Goal: Transaction & Acquisition: Obtain resource

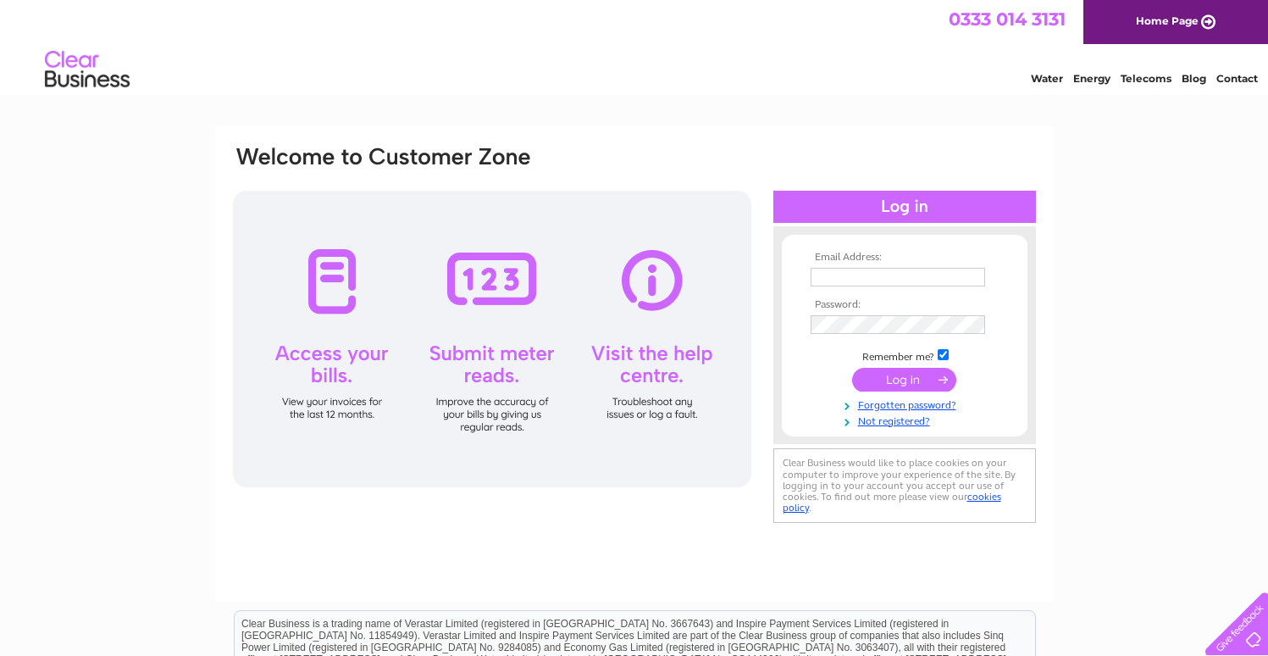
drag, startPoint x: 873, startPoint y: 262, endPoint x: 856, endPoint y: 280, distance: 25.8
click at [872, 263] on th "Email Address:" at bounding box center [904, 258] width 197 height 12
click at [856, 280] on input "text" at bounding box center [899, 278] width 176 height 20
type input "waimluk@hotmail.co.uk"
click at [852, 369] on input "submit" at bounding box center [904, 381] width 104 height 24
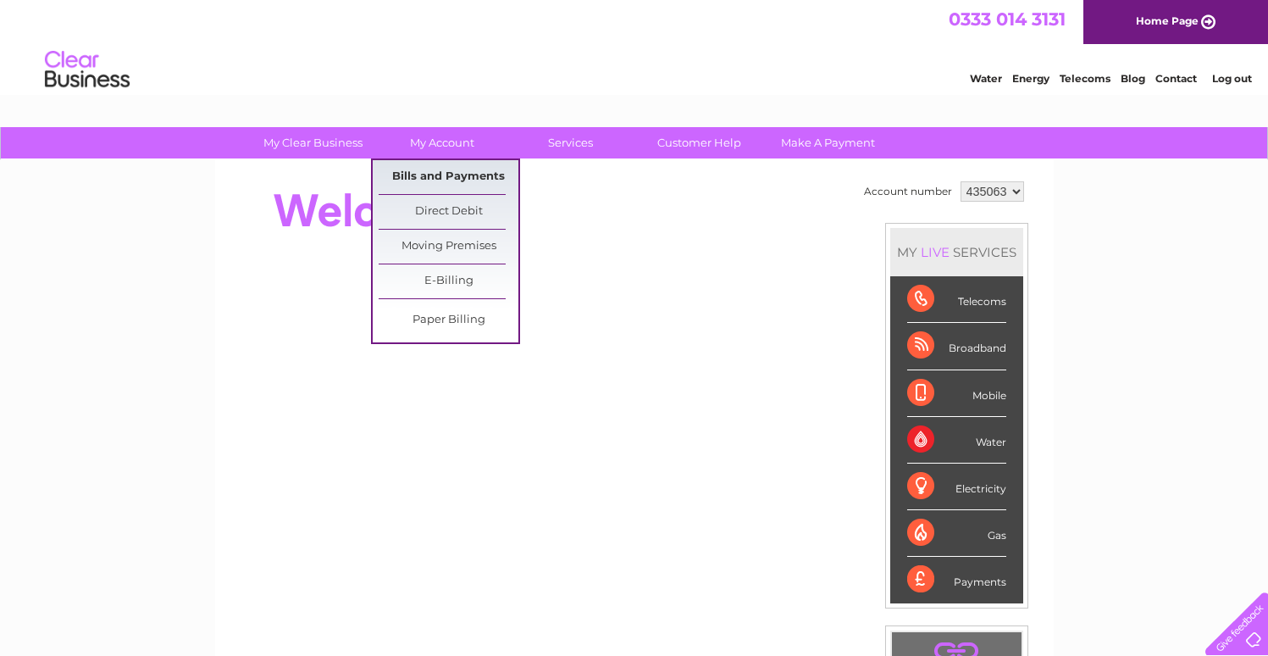
click at [431, 182] on link "Bills and Payments" at bounding box center [449, 177] width 140 height 34
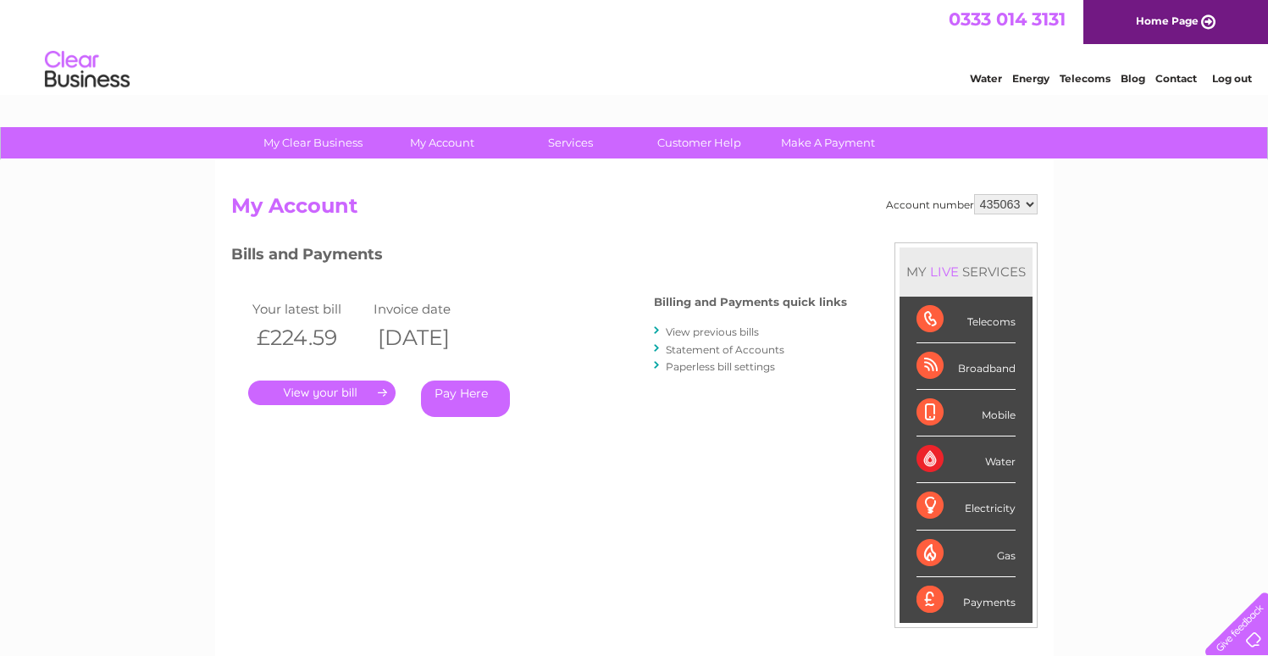
drag, startPoint x: 418, startPoint y: 341, endPoint x: 579, endPoint y: 349, distance: 161.2
click at [491, 349] on th "[DATE]" at bounding box center [430, 337] width 122 height 35
click at [491, 349] on th "09/09/2025" at bounding box center [430, 337] width 122 height 35
click at [309, 385] on link "." at bounding box center [321, 392] width 147 height 25
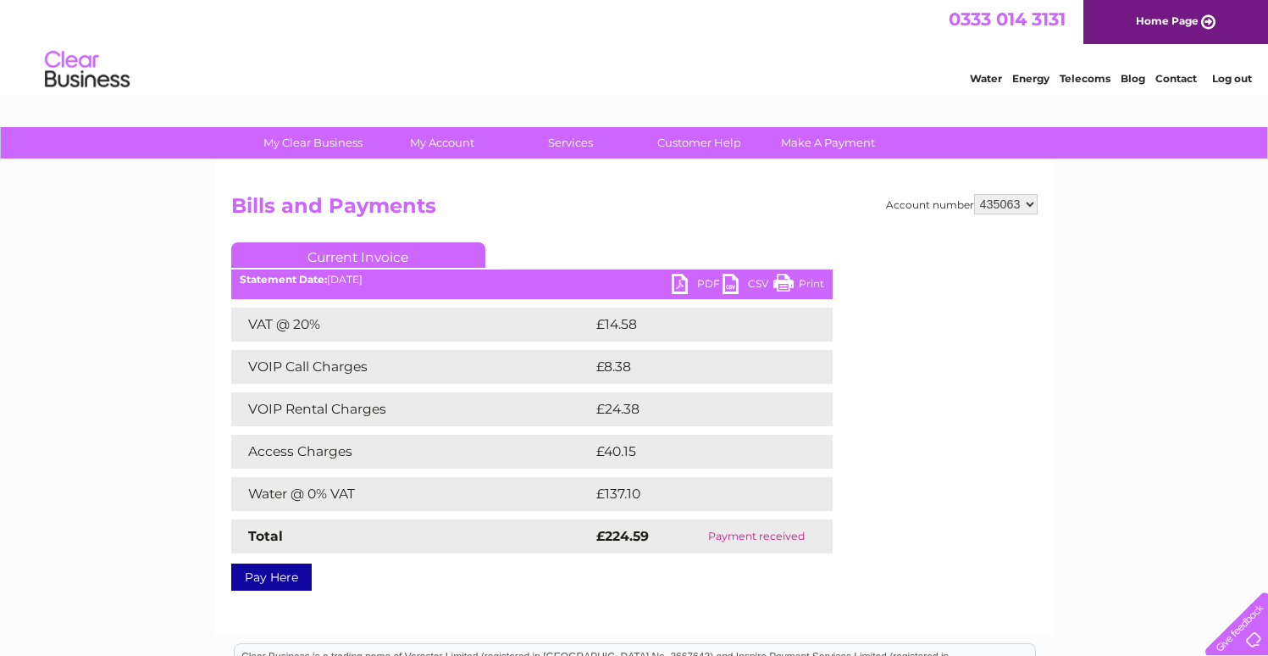
click at [611, 494] on td "£137.10" at bounding box center [696, 494] width 208 height 34
drag, startPoint x: 336, startPoint y: 280, endPoint x: 402, endPoint y: 280, distance: 65.2
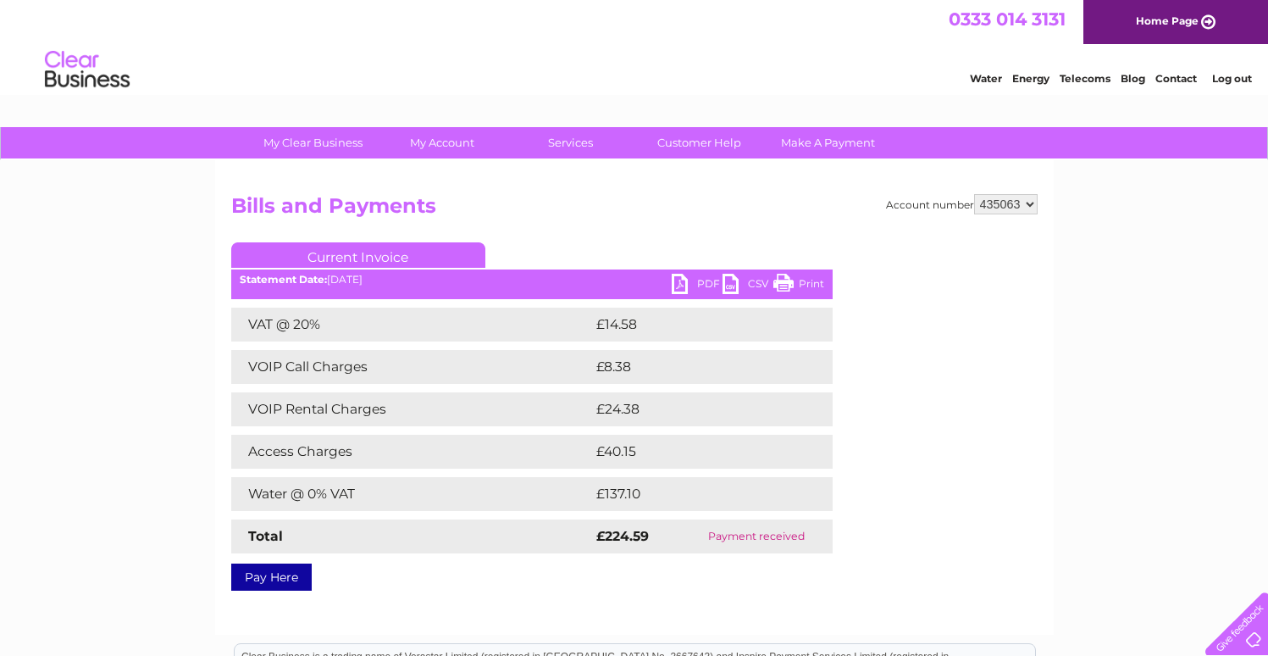
click at [402, 280] on div "Statement Date: 09/09/2025" at bounding box center [531, 280] width 601 height 12
drag, startPoint x: 402, startPoint y: 280, endPoint x: 333, endPoint y: 280, distance: 68.6
click at [333, 280] on div "Statement Date: 09/09/2025" at bounding box center [531, 280] width 601 height 12
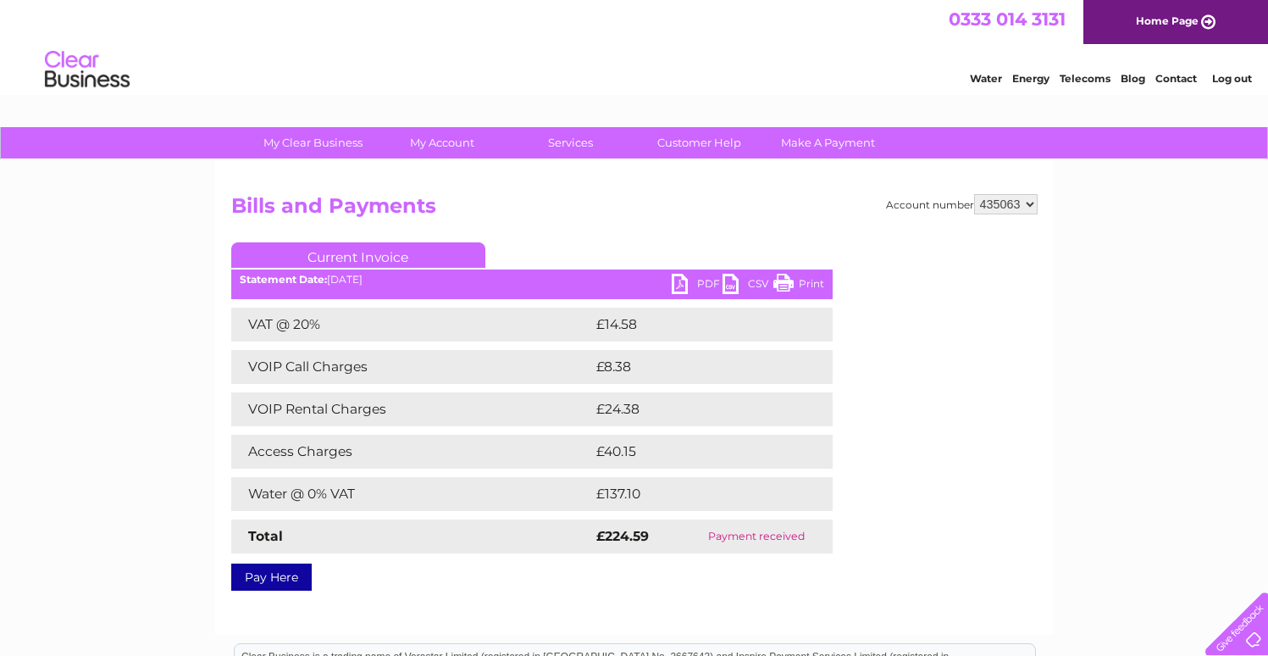
click at [675, 282] on link "PDF" at bounding box center [697, 286] width 51 height 25
click at [581, 516] on div "VAT @ 20% £14.58 VOIP Call Charges £8.38 VOIP Rental Charges £24.38 Access Char…" at bounding box center [531, 430] width 601 height 246
click at [613, 539] on strong "£224.59" at bounding box center [622, 536] width 53 height 16
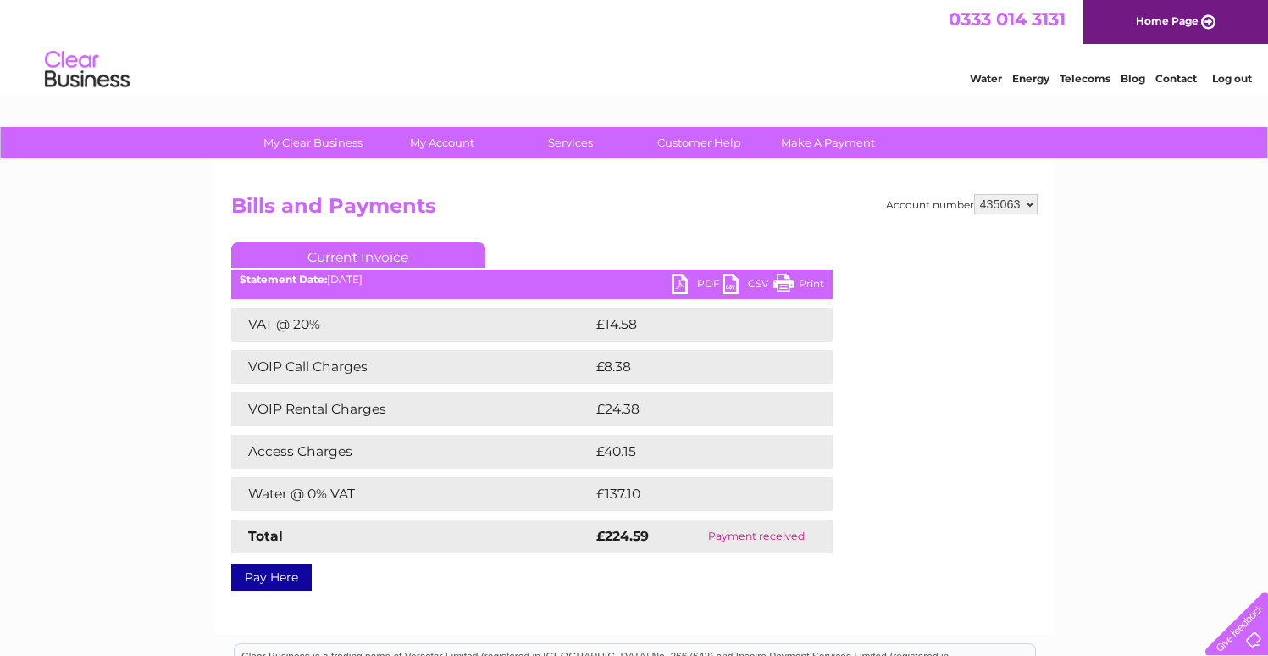
click at [559, 449] on td "Access Charges" at bounding box center [411, 452] width 361 height 34
click at [687, 283] on link "PDF" at bounding box center [697, 286] width 51 height 25
drag, startPoint x: 636, startPoint y: 313, endPoint x: 644, endPoint y: 306, distance: 10.8
click at [636, 313] on td "£14.58" at bounding box center [694, 324] width 205 height 34
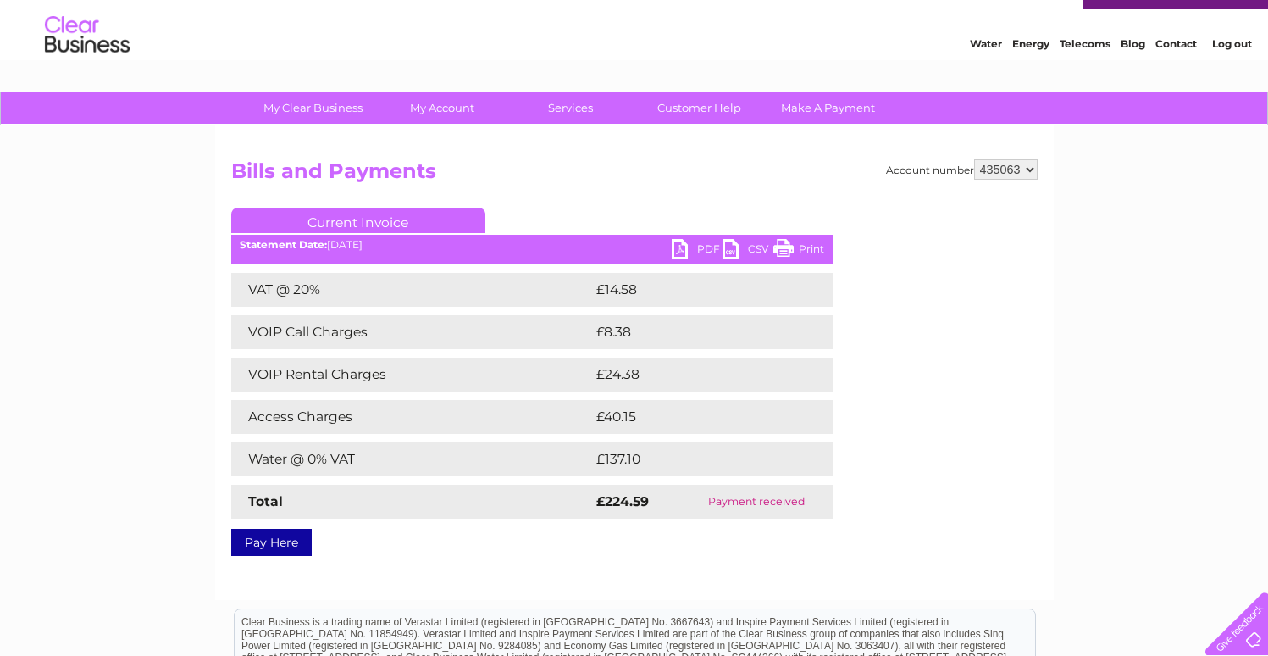
scroll to position [36, 0]
click at [727, 193] on div "Account number 435063 Bills and Payments Current Invoice PDF CSV Print £14.58" at bounding box center [634, 353] width 806 height 390
click at [507, 196] on div "Account number 435063 Bills and Payments Current Invoice PDF CSV Print £14.58" at bounding box center [634, 353] width 806 height 390
click at [413, 226] on link "Current Invoice" at bounding box center [358, 219] width 254 height 25
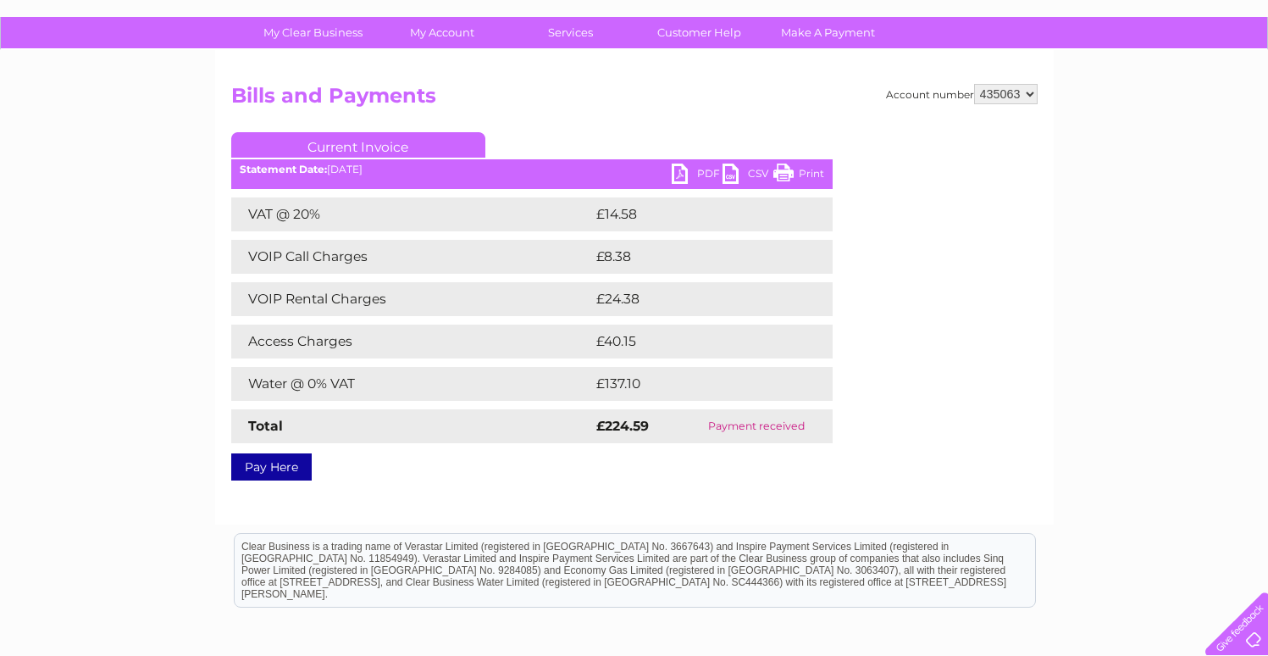
scroll to position [0, 0]
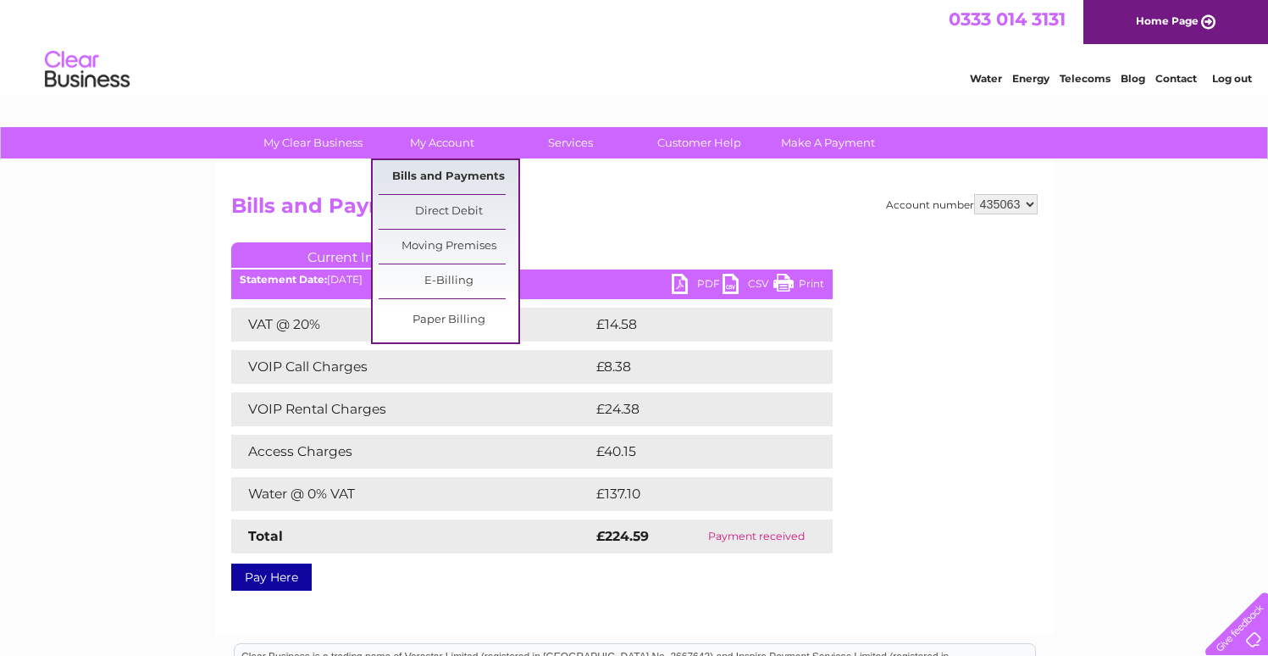
click at [441, 178] on link "Bills and Payments" at bounding box center [449, 177] width 140 height 34
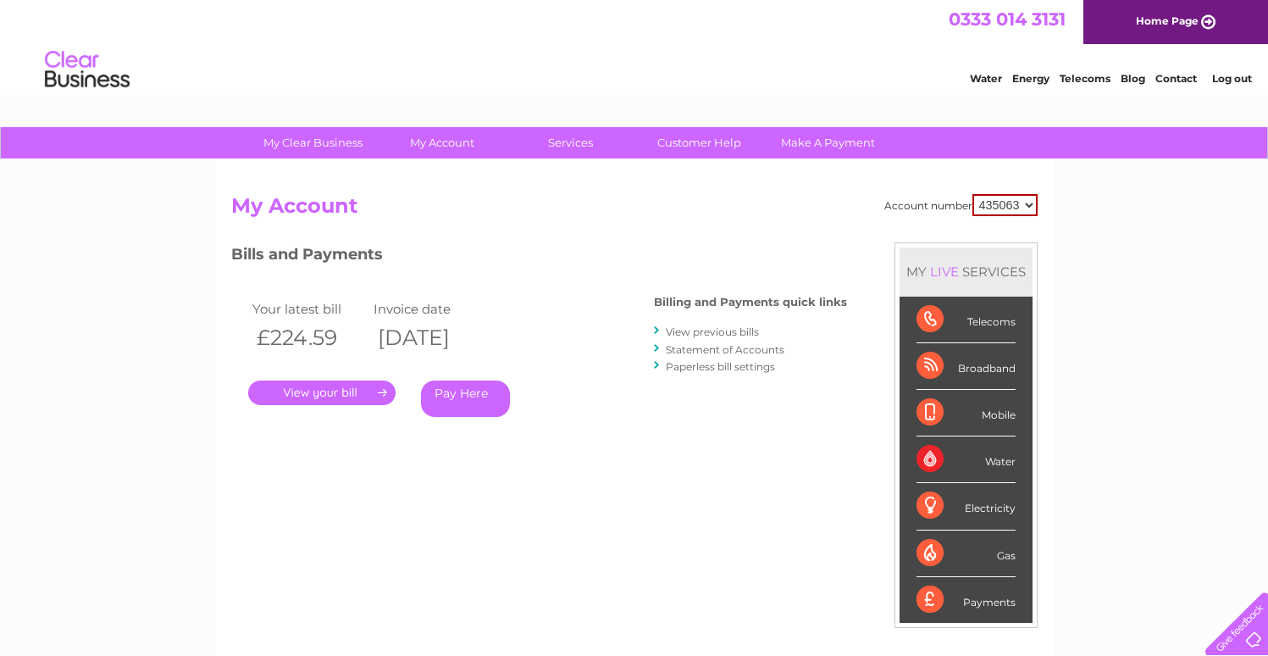
click at [716, 333] on link "View previous bills" at bounding box center [712, 331] width 93 height 13
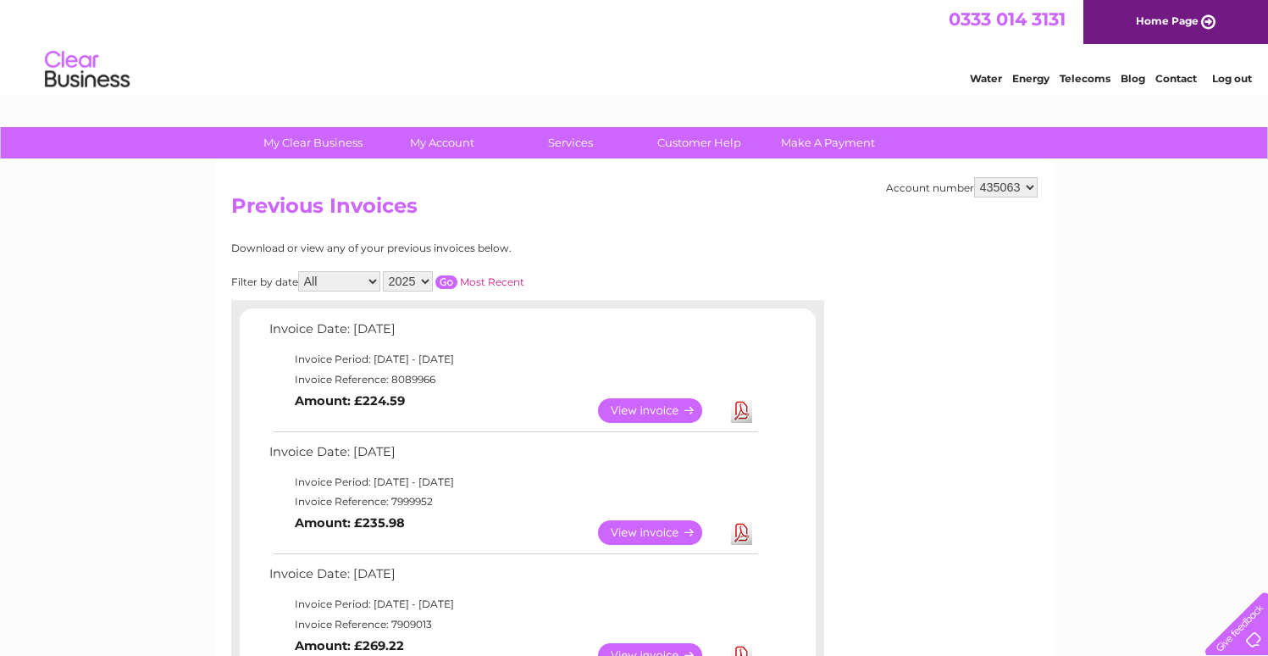
click at [479, 366] on td "Invoice Period: [DATE] - [DATE]" at bounding box center [513, 359] width 496 height 20
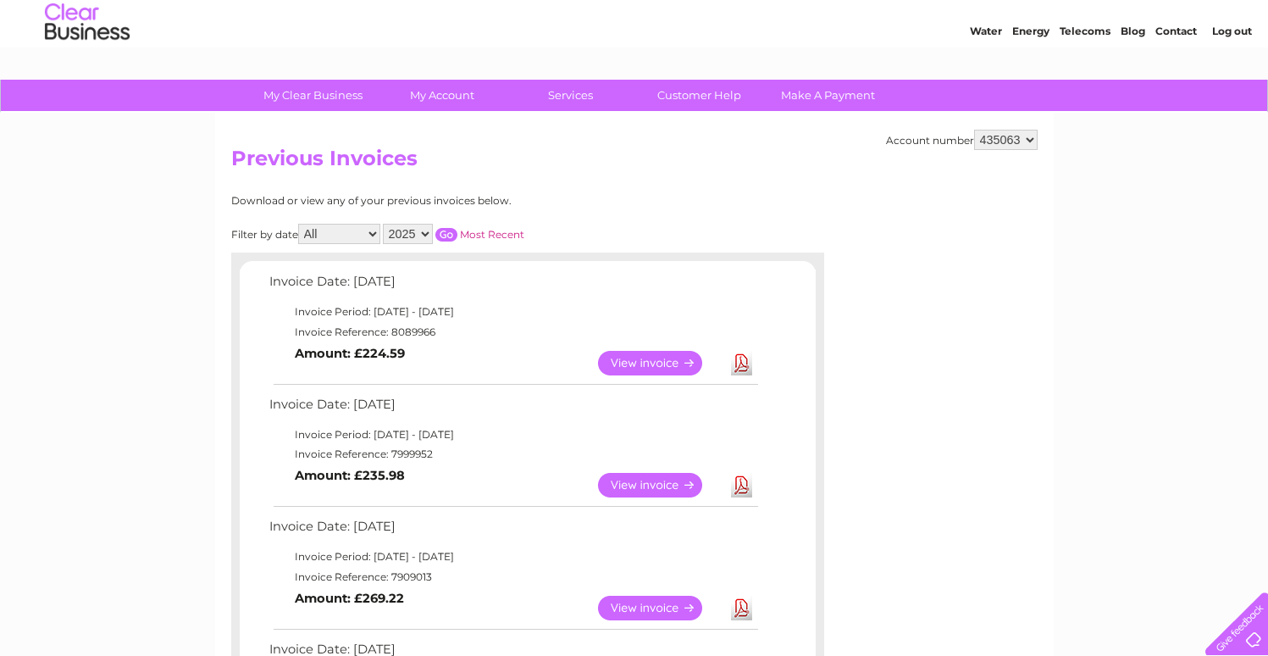
scroll to position [51, 0]
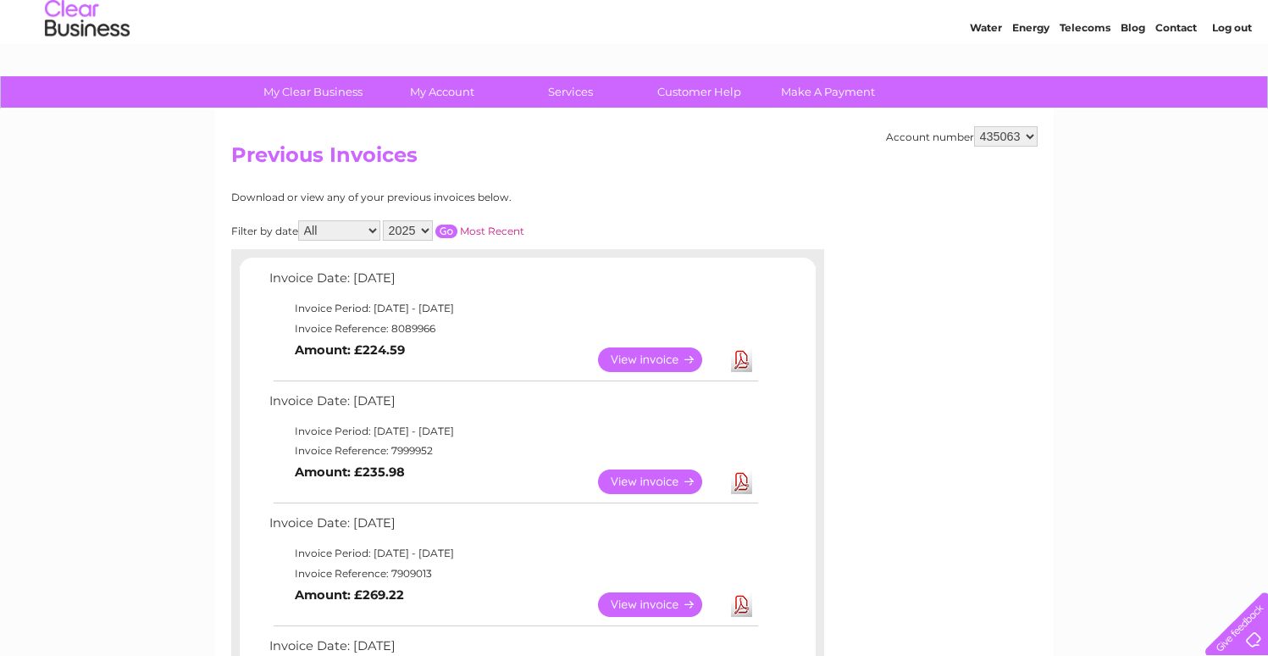
drag, startPoint x: 369, startPoint y: 301, endPoint x: 618, endPoint y: 309, distance: 248.3
click at [618, 309] on td "Invoice Period: [DATE] - [DATE]" at bounding box center [513, 308] width 496 height 20
click at [594, 312] on td "Invoice Period: [DATE] - [DATE]" at bounding box center [513, 308] width 496 height 20
click at [686, 477] on link "View" at bounding box center [660, 481] width 125 height 25
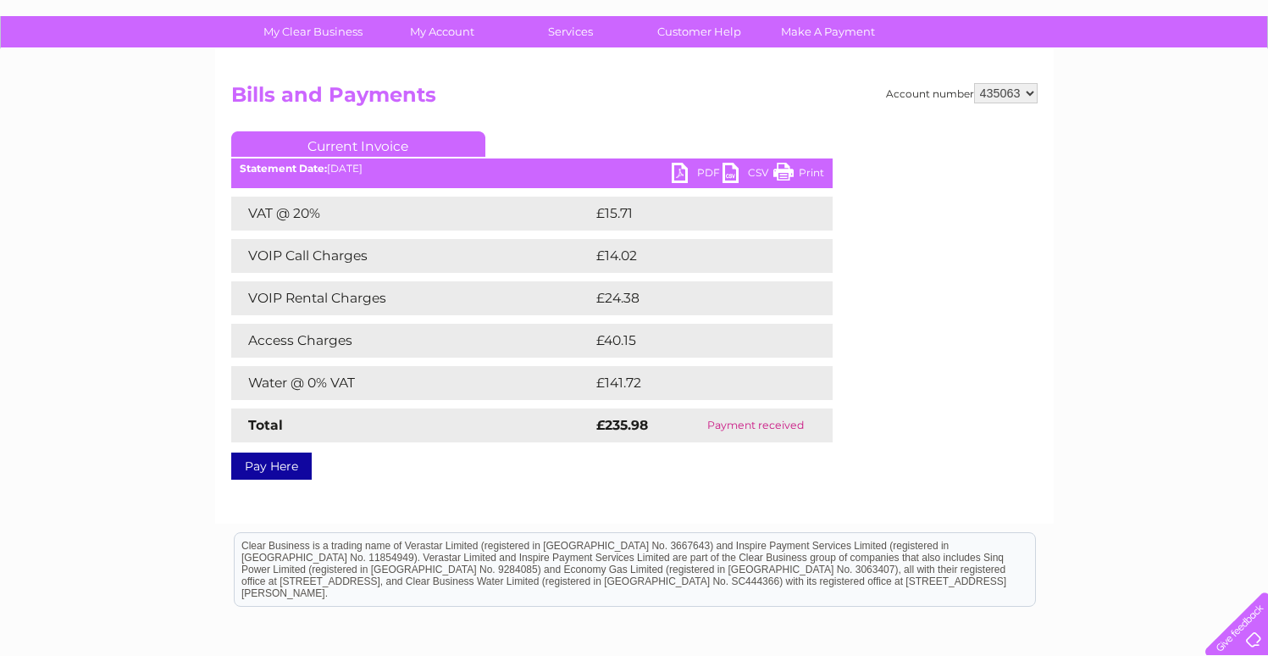
scroll to position [12, 0]
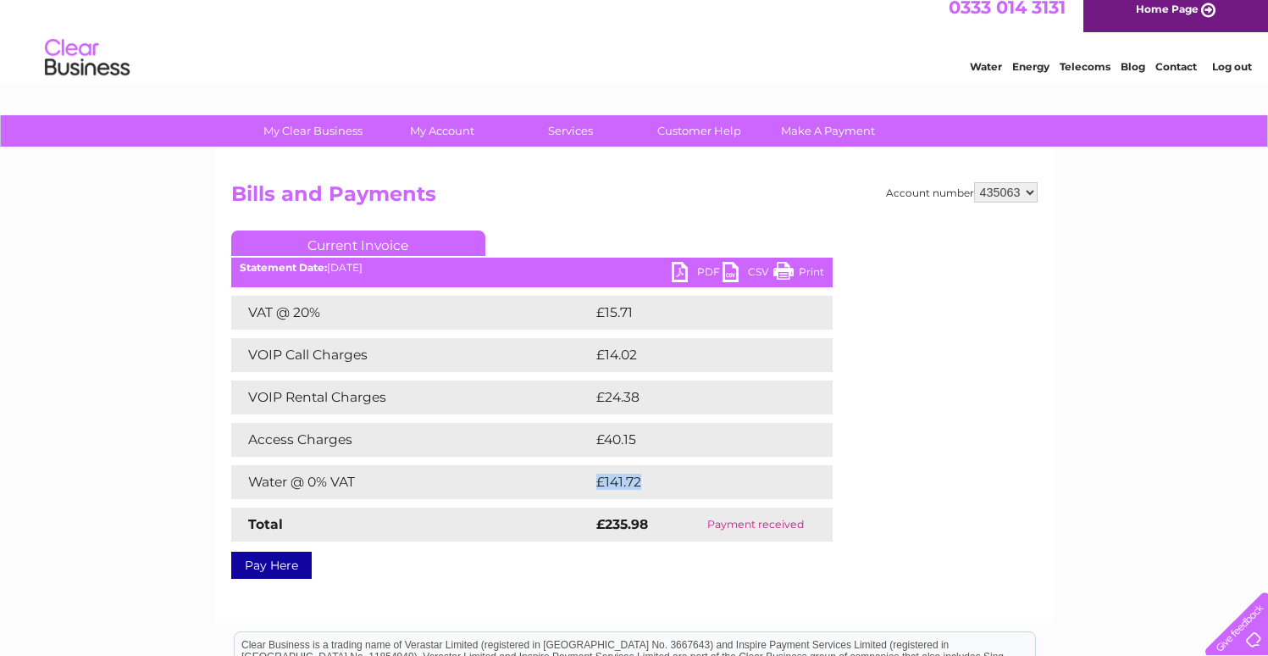
drag, startPoint x: 612, startPoint y: 485, endPoint x: 645, endPoint y: 487, distance: 33.1
click at [645, 487] on td "£141.72" at bounding box center [696, 482] width 208 height 34
click at [799, 197] on h2 "Bills and Payments" at bounding box center [634, 198] width 806 height 32
